Goal: Task Accomplishment & Management: Use online tool/utility

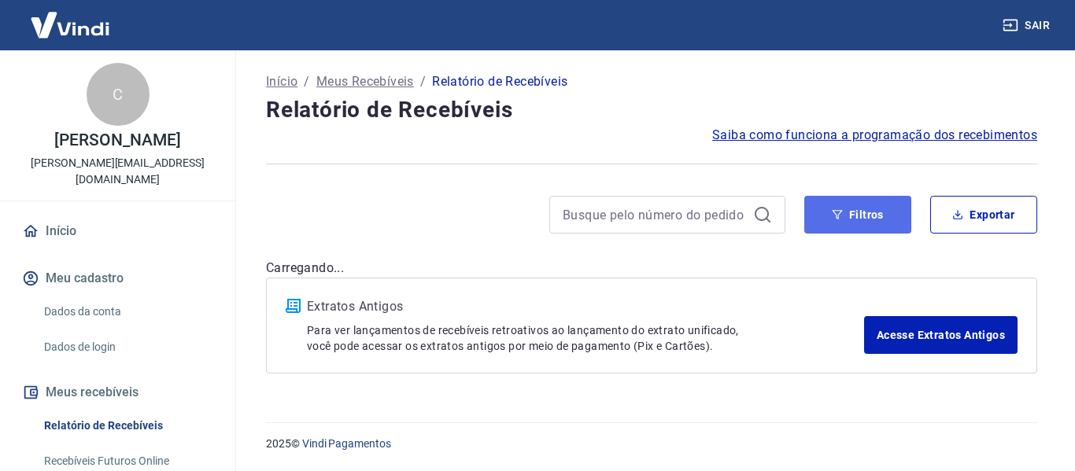
click at [870, 214] on button "Filtros" at bounding box center [857, 215] width 107 height 38
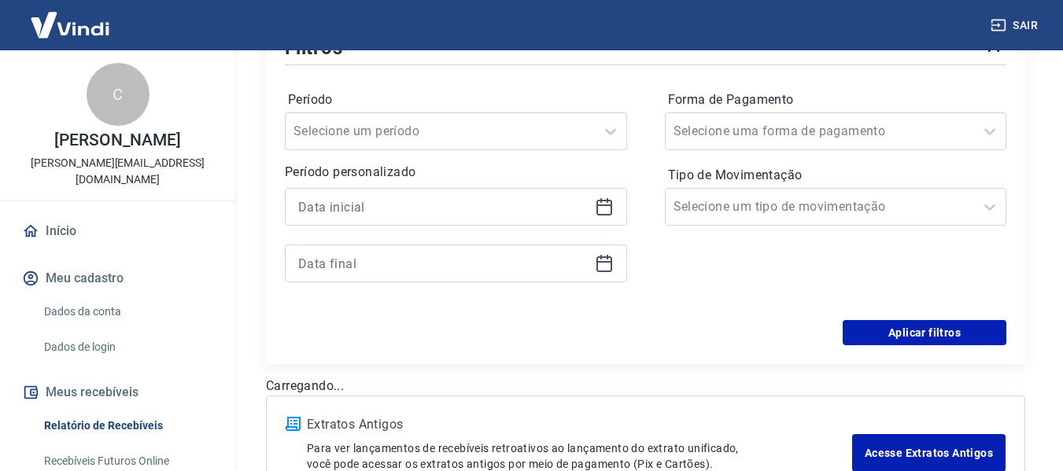
scroll to position [236, 0]
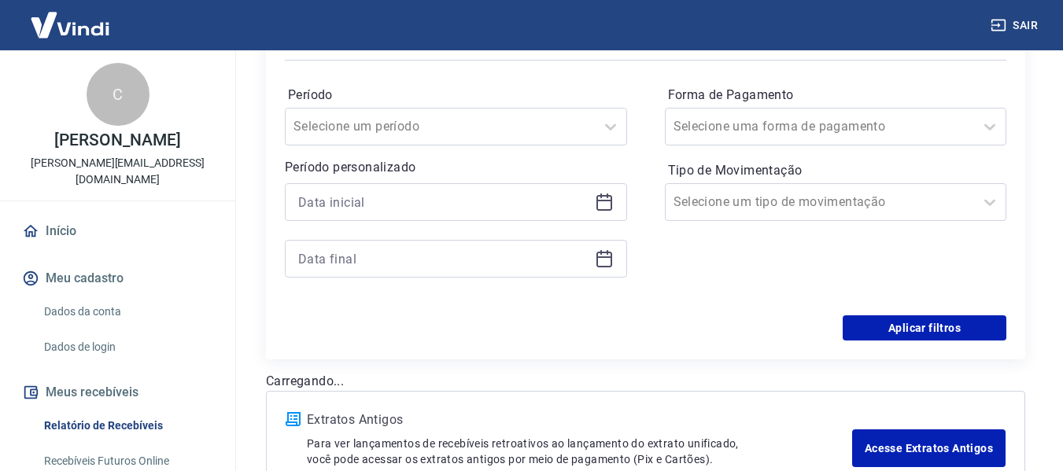
click at [603, 203] on icon at bounding box center [604, 202] width 19 height 19
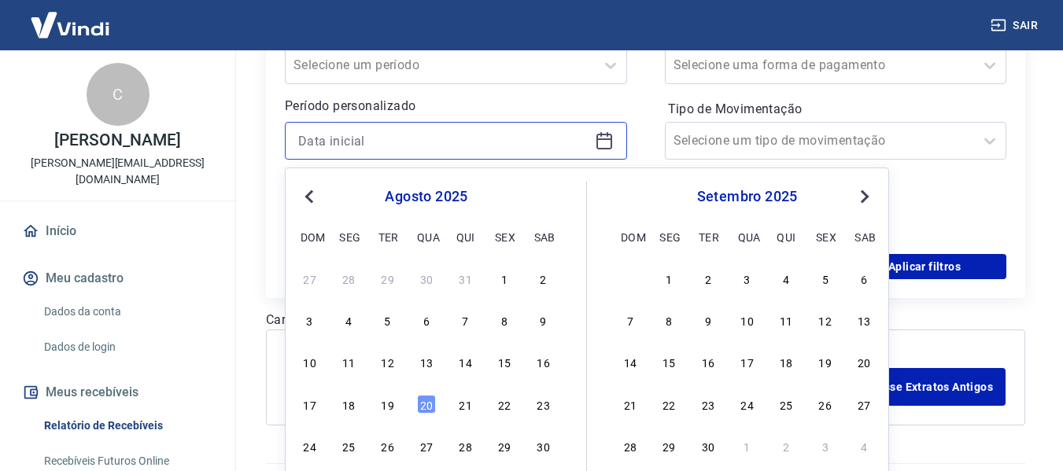
scroll to position [338, 0]
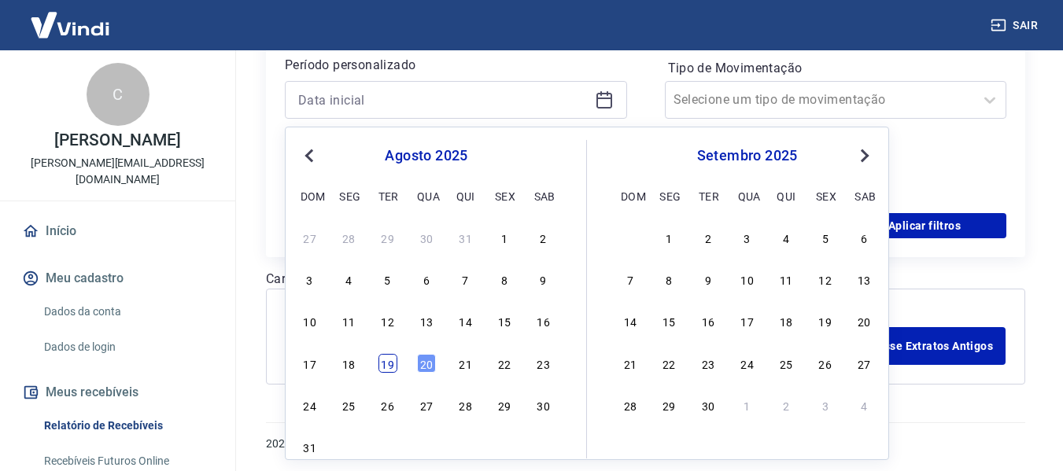
click at [390, 364] on div "19" at bounding box center [388, 363] width 19 height 19
type input "[DATE]"
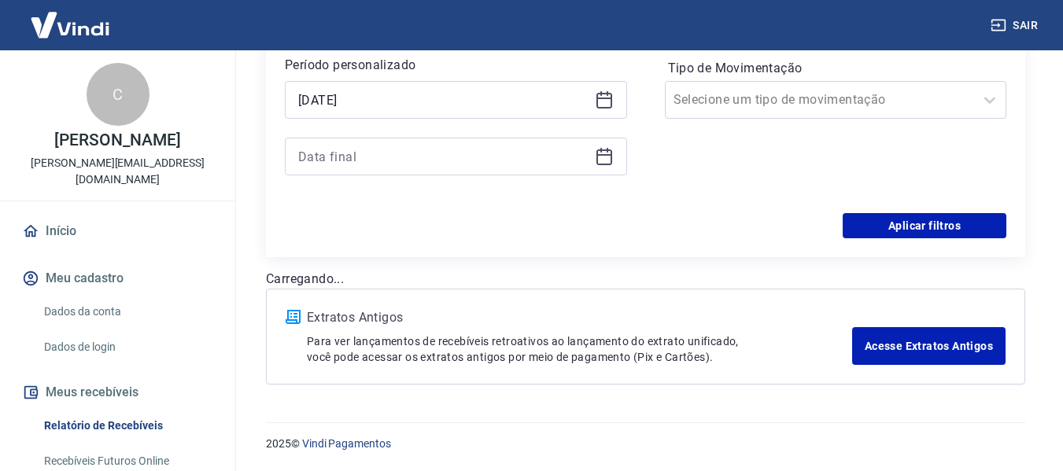
click at [608, 161] on icon at bounding box center [604, 156] width 19 height 19
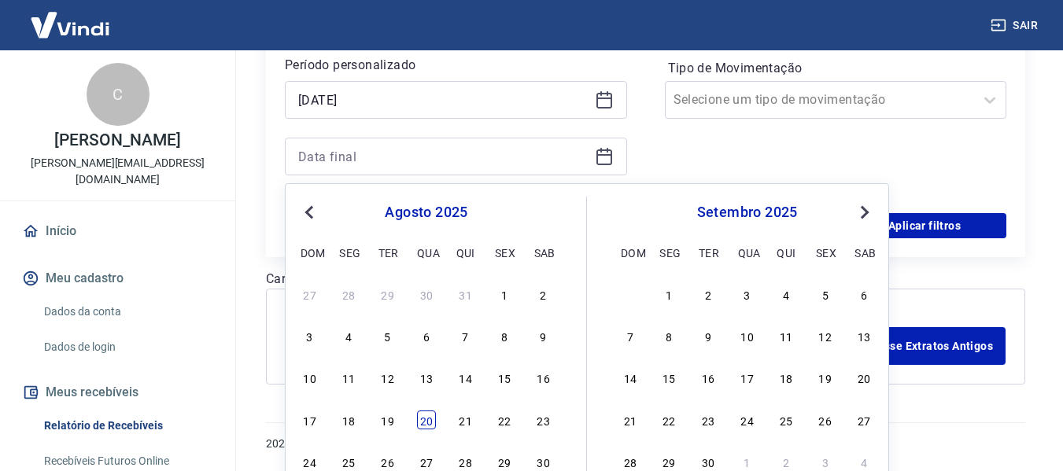
click at [423, 421] on div "20" at bounding box center [426, 420] width 19 height 19
type input "[DATE]"
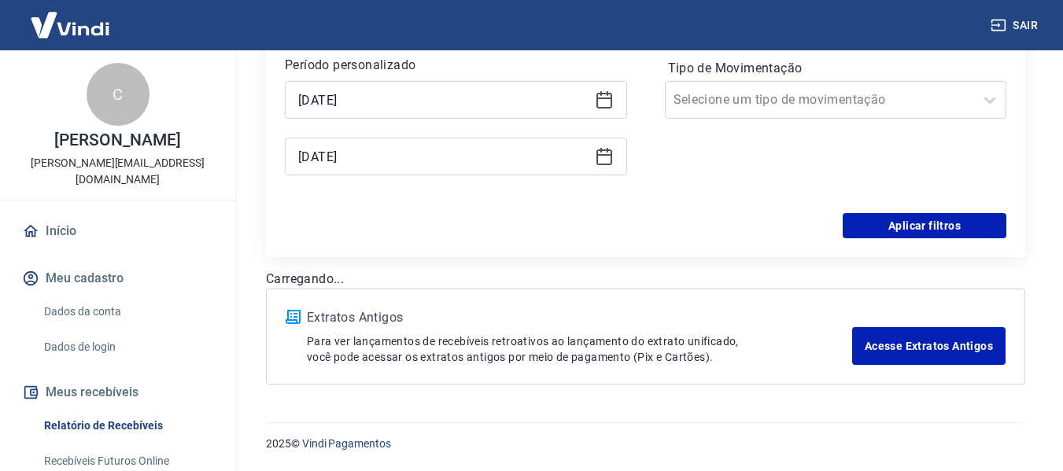
scroll to position [181, 0]
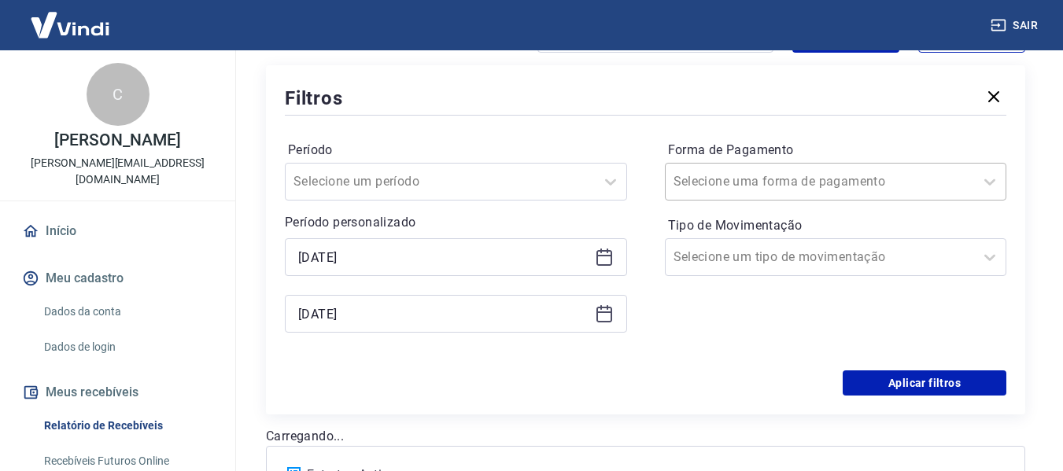
click at [773, 183] on input "Forma de Pagamento" at bounding box center [753, 181] width 159 height 19
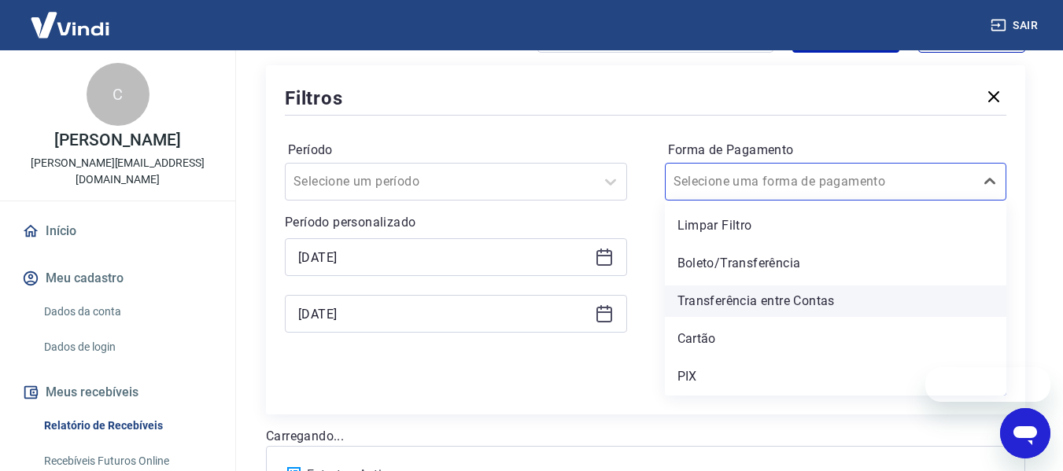
scroll to position [0, 0]
click at [687, 371] on div "PIX" at bounding box center [836, 376] width 342 height 31
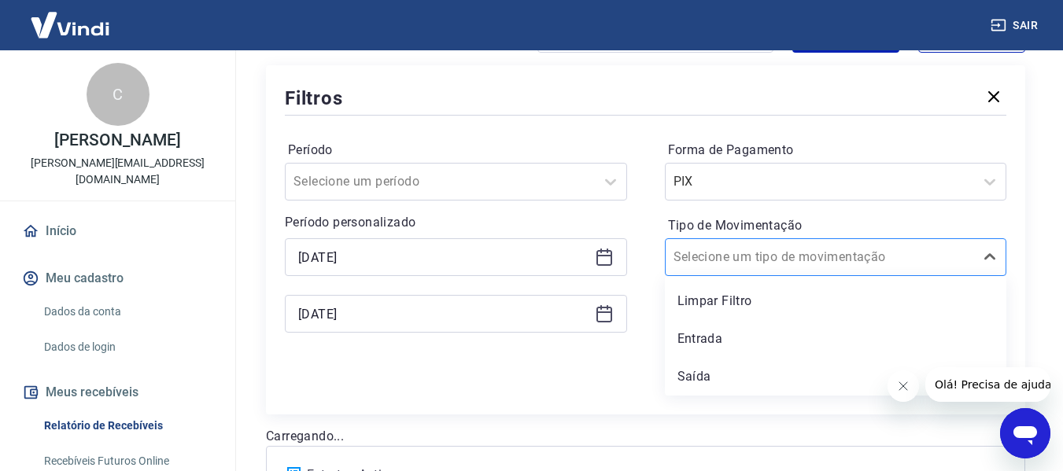
click at [741, 254] on input "Tipo de Movimentação" at bounding box center [753, 257] width 159 height 19
click at [703, 338] on div "Entrada" at bounding box center [836, 338] width 342 height 31
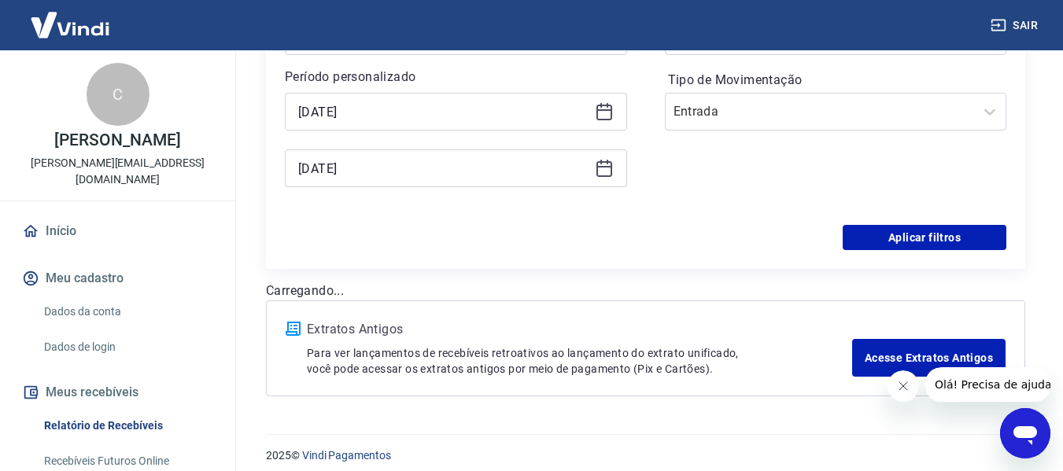
scroll to position [338, 0]
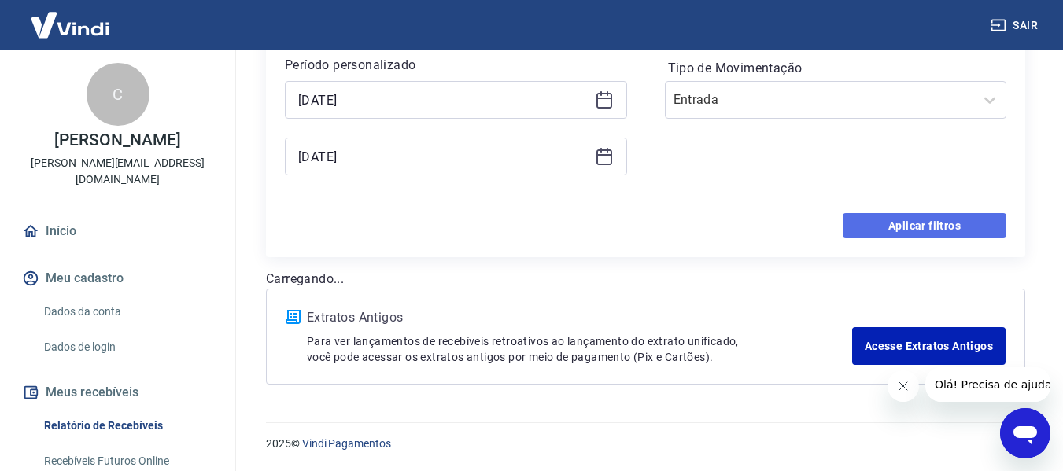
click at [890, 230] on button "Aplicar filtros" at bounding box center [925, 225] width 164 height 25
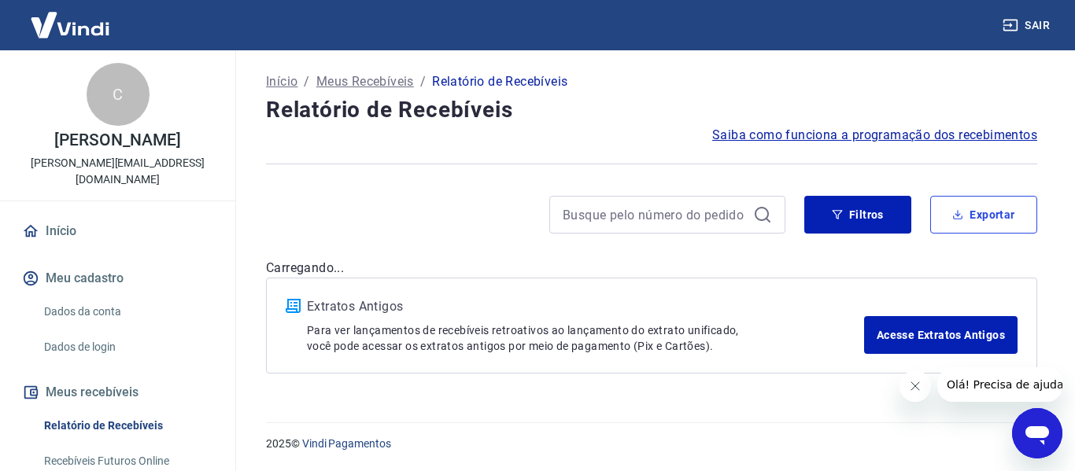
drag, startPoint x: 988, startPoint y: 211, endPoint x: 945, endPoint y: 220, distance: 44.3
click at [989, 211] on button "Exportar" at bounding box center [983, 215] width 107 height 38
type input "[DATE]"
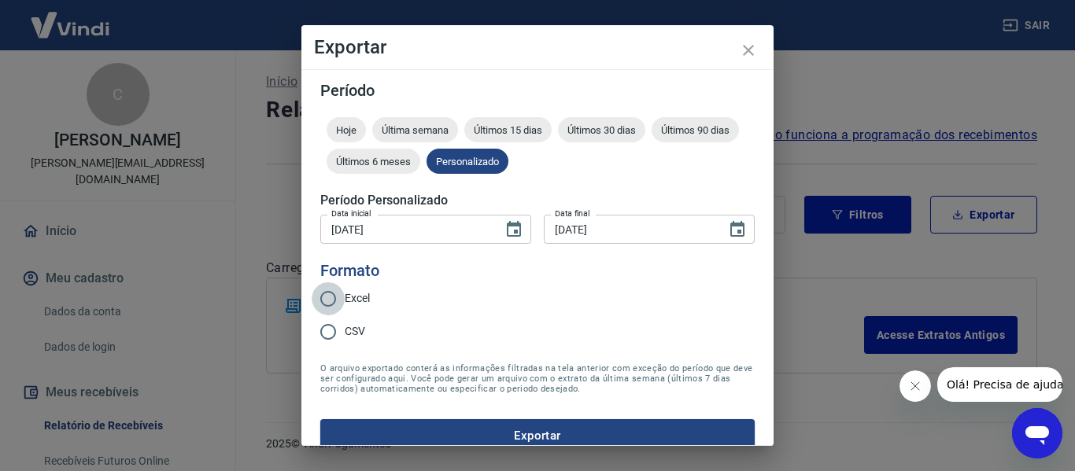
click at [332, 296] on input "Excel" at bounding box center [328, 299] width 33 height 33
radio input "true"
click at [455, 433] on button "Exportar" at bounding box center [537, 435] width 434 height 33
